Goal: Obtain resource: Obtain resource

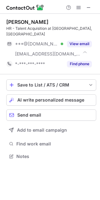
scroll to position [146, 100]
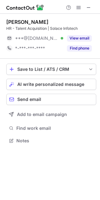
scroll to position [136, 100]
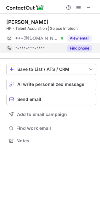
click at [68, 46] on button "Find phone" at bounding box center [79, 48] width 25 height 6
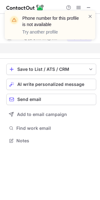
scroll to position [126, 100]
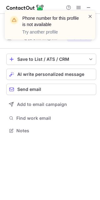
click at [90, 15] on span at bounding box center [90, 16] width 5 height 6
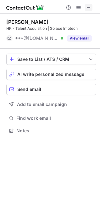
click at [88, 9] on span at bounding box center [88, 7] width 5 height 5
